Goal: Task Accomplishment & Management: Manage account settings

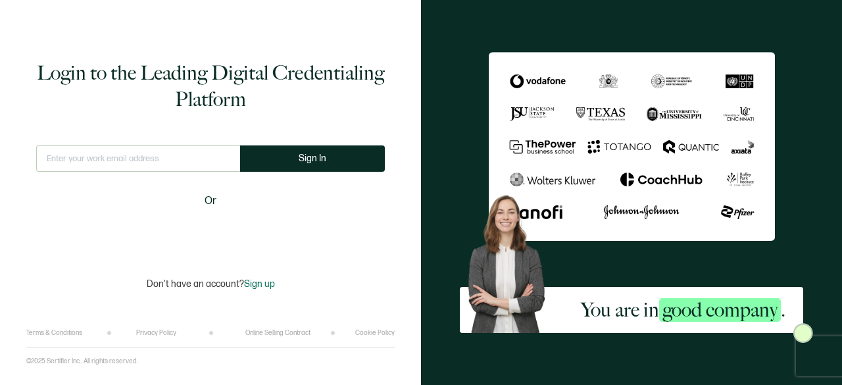
click at [162, 166] on input "text" at bounding box center [138, 158] width 204 height 26
click at [155, 157] on input "text" at bounding box center [138, 158] width 204 height 26
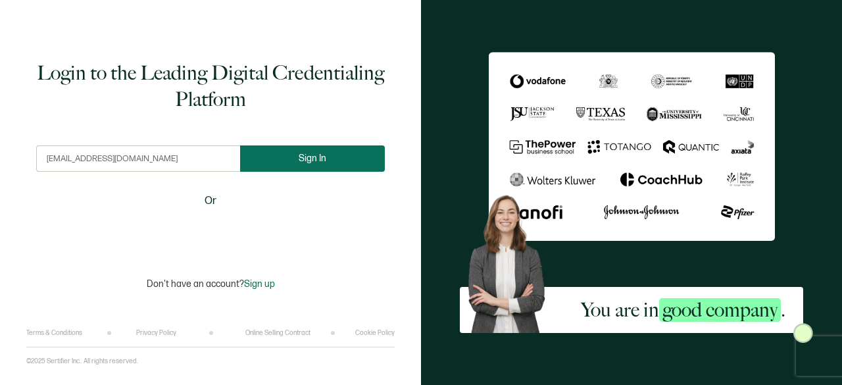
type input "mllonso@teleosleaders.com"
click at [275, 164] on button "Sign In" at bounding box center [312, 158] width 145 height 26
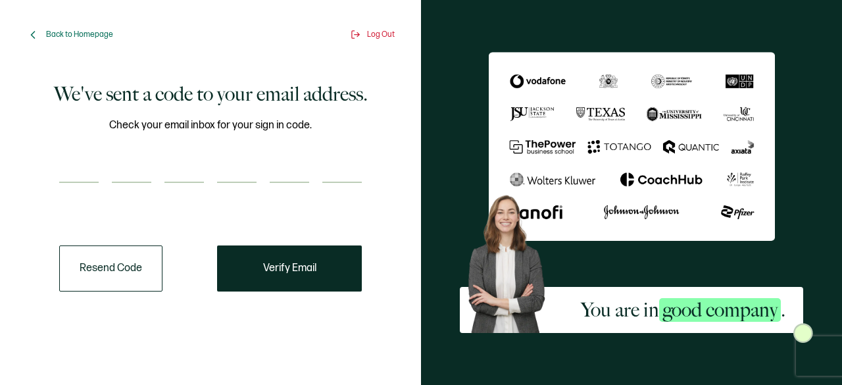
click at [79, 155] on div "Check your email inbox for your sign in code." at bounding box center [210, 158] width 303 height 82
click at [74, 149] on div "Check your email inbox for your sign in code." at bounding box center [210, 158] width 303 height 82
click at [77, 152] on div "Check your email inbox for your sign in code." at bounding box center [210, 158] width 303 height 82
click at [124, 267] on button "Resend Code" at bounding box center [110, 268] width 103 height 46
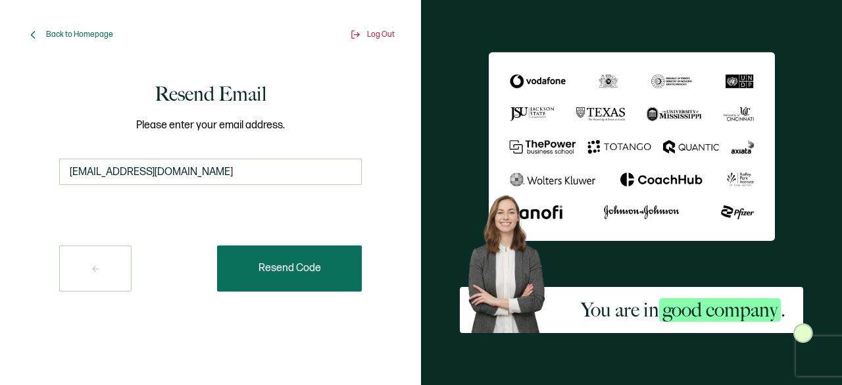
click at [266, 268] on span "Resend Code" at bounding box center [289, 268] width 62 height 11
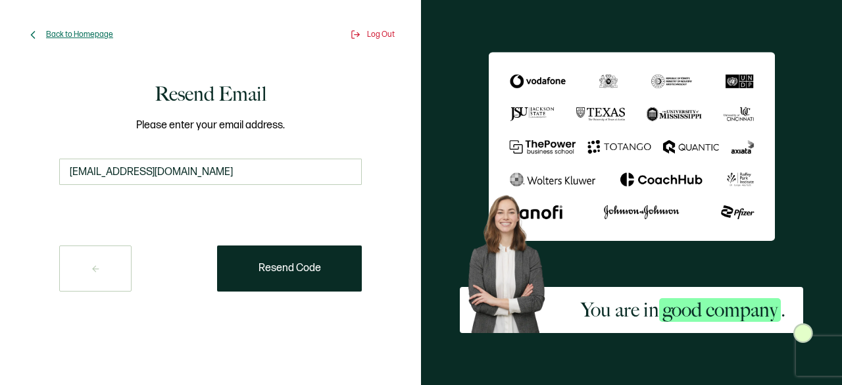
click at [92, 31] on span "Back to Homepage" at bounding box center [79, 35] width 67 height 10
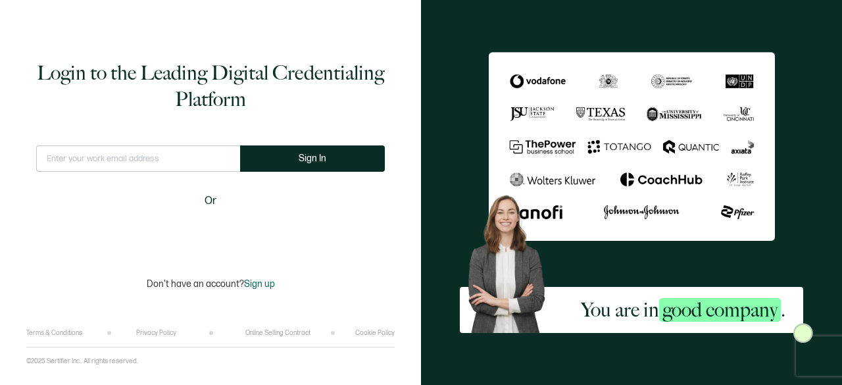
click at [172, 159] on input "text" at bounding box center [138, 158] width 204 height 26
click at [54, 158] on input "mllonso@teleosleaders.com" at bounding box center [138, 158] width 204 height 26
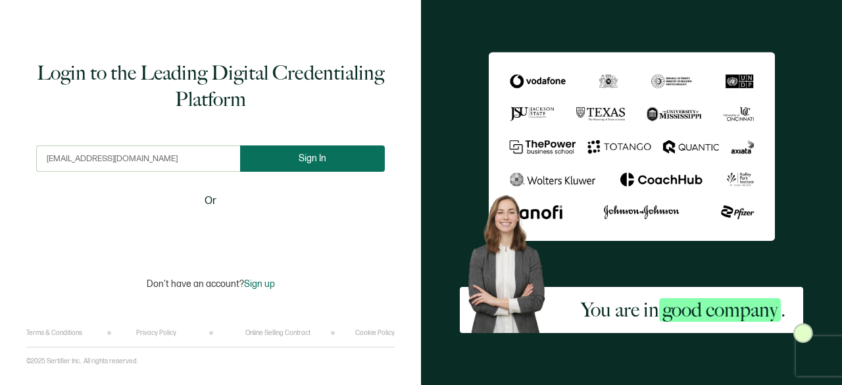
type input "mllonso@teleosleaders.com"
click at [254, 162] on button "Sign In" at bounding box center [312, 158] width 145 height 26
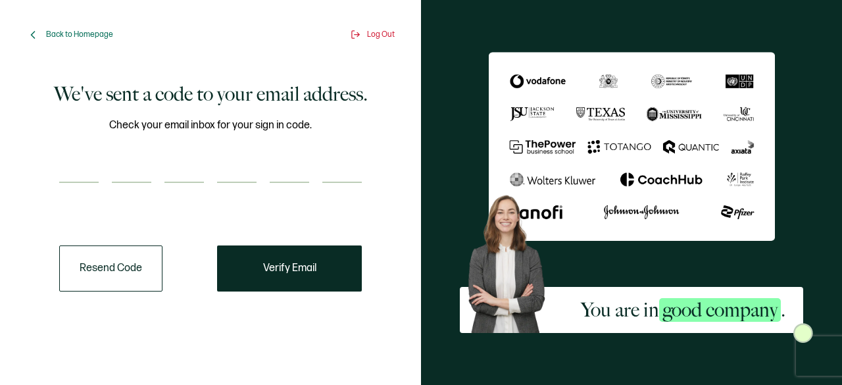
click at [83, 173] on input "number" at bounding box center [78, 170] width 39 height 26
click at [139, 262] on button "Resend Code" at bounding box center [110, 268] width 103 height 46
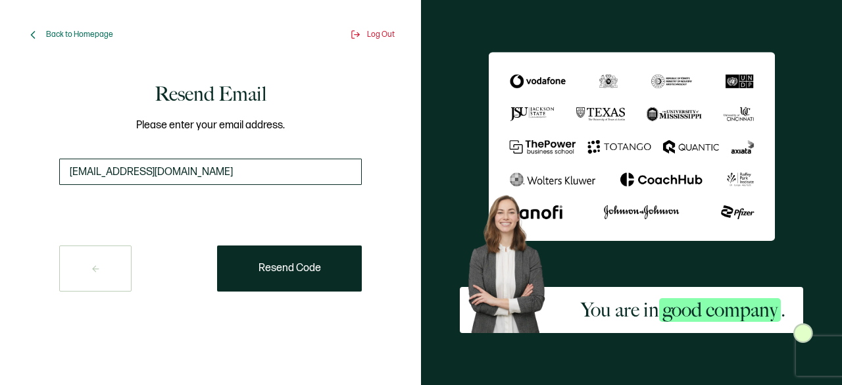
click at [211, 170] on input "mllonso@teleosleaders.com" at bounding box center [210, 172] width 303 height 26
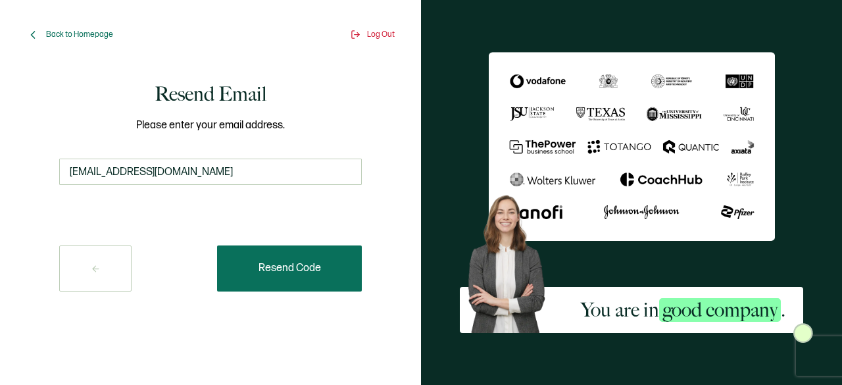
click at [271, 273] on span "Resend Code" at bounding box center [289, 268] width 62 height 11
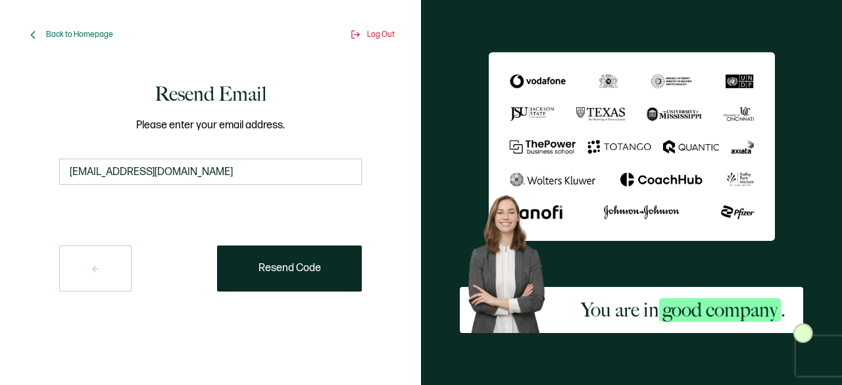
drag, startPoint x: 105, startPoint y: 174, endPoint x: 43, endPoint y: 166, distance: 62.2
click at [43, 166] on div "Resend Email Please enter your email address. mllonso@teleosleaders.com Resend …" at bounding box center [210, 186] width 349 height 221
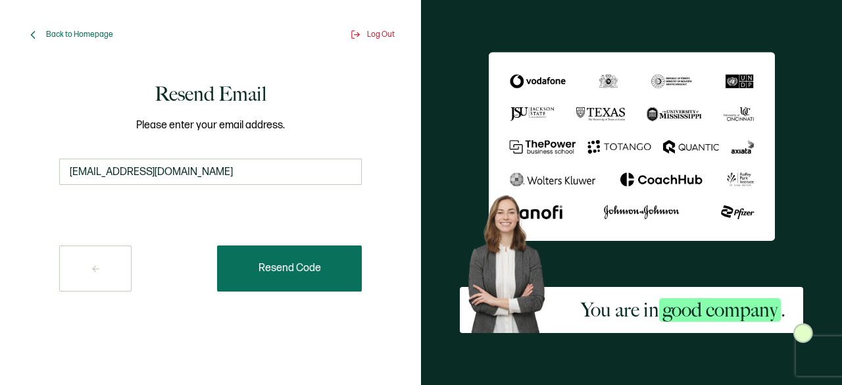
type input "office@teleosleaders.com"
click at [271, 266] on span "Resend Code" at bounding box center [289, 268] width 62 height 11
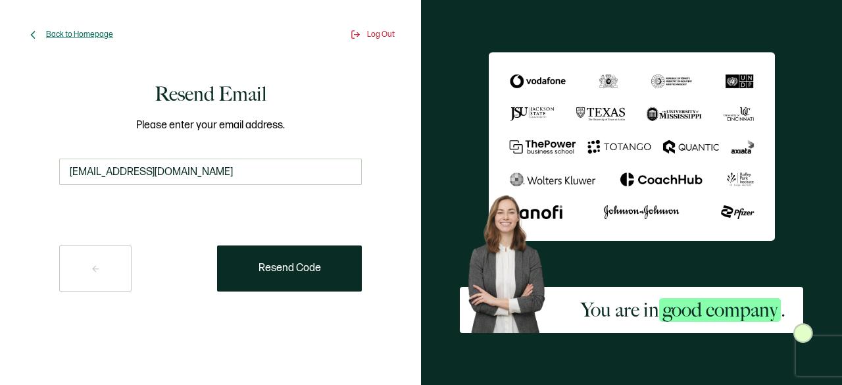
click at [103, 39] on span "Back to Homepage" at bounding box center [79, 35] width 67 height 10
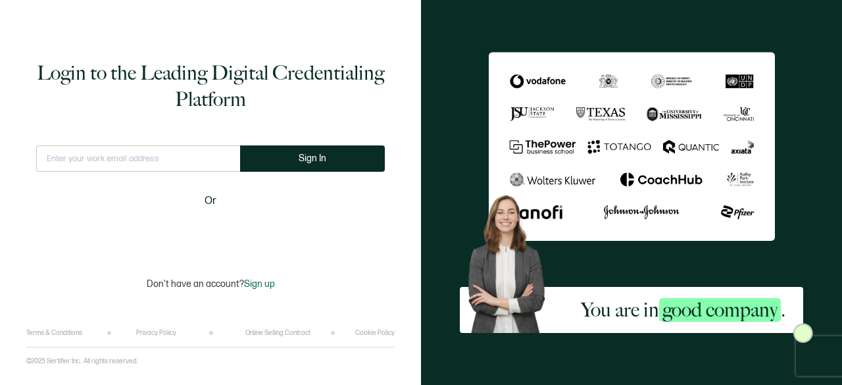
click at [186, 154] on input "text" at bounding box center [138, 158] width 204 height 26
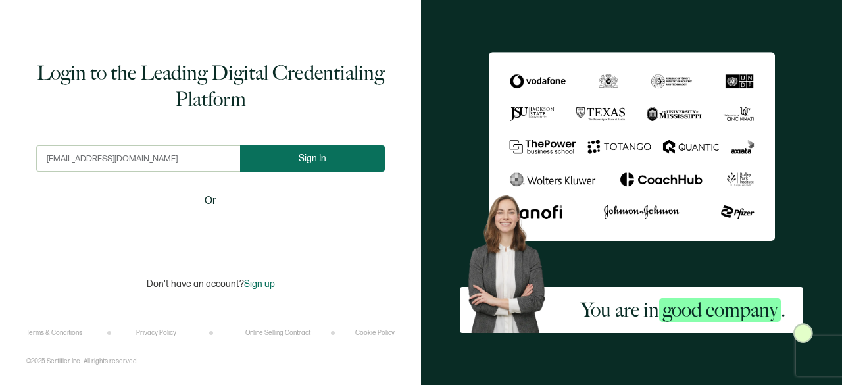
type input "office@teleosleaders.com"
click at [285, 166] on button "Sign In" at bounding box center [312, 158] width 145 height 26
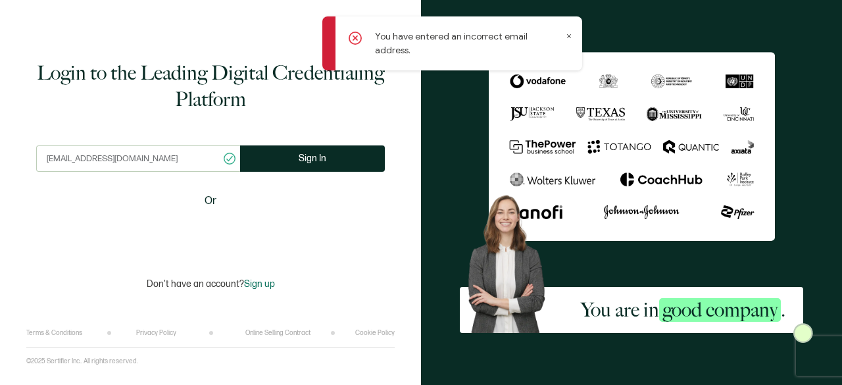
click at [185, 167] on input "office@teleosleaders.com" at bounding box center [138, 158] width 204 height 26
